Goal: Transaction & Acquisition: Purchase product/service

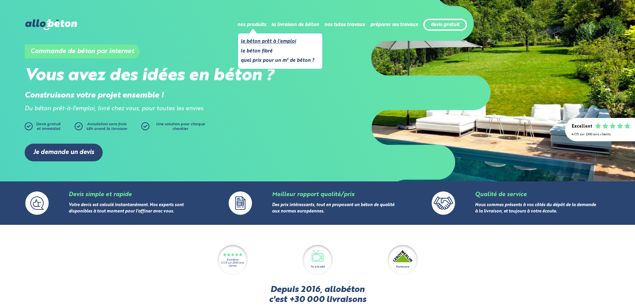
click at [282, 41] on link "Le béton prêt à l'emploi" at bounding box center [278, 41] width 74 height 8
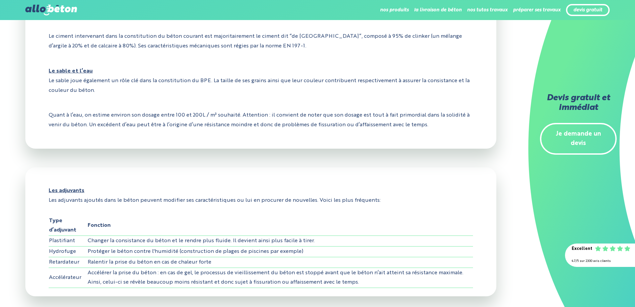
scroll to position [271, 0]
